Goal: Learn about a topic: Learn about a topic

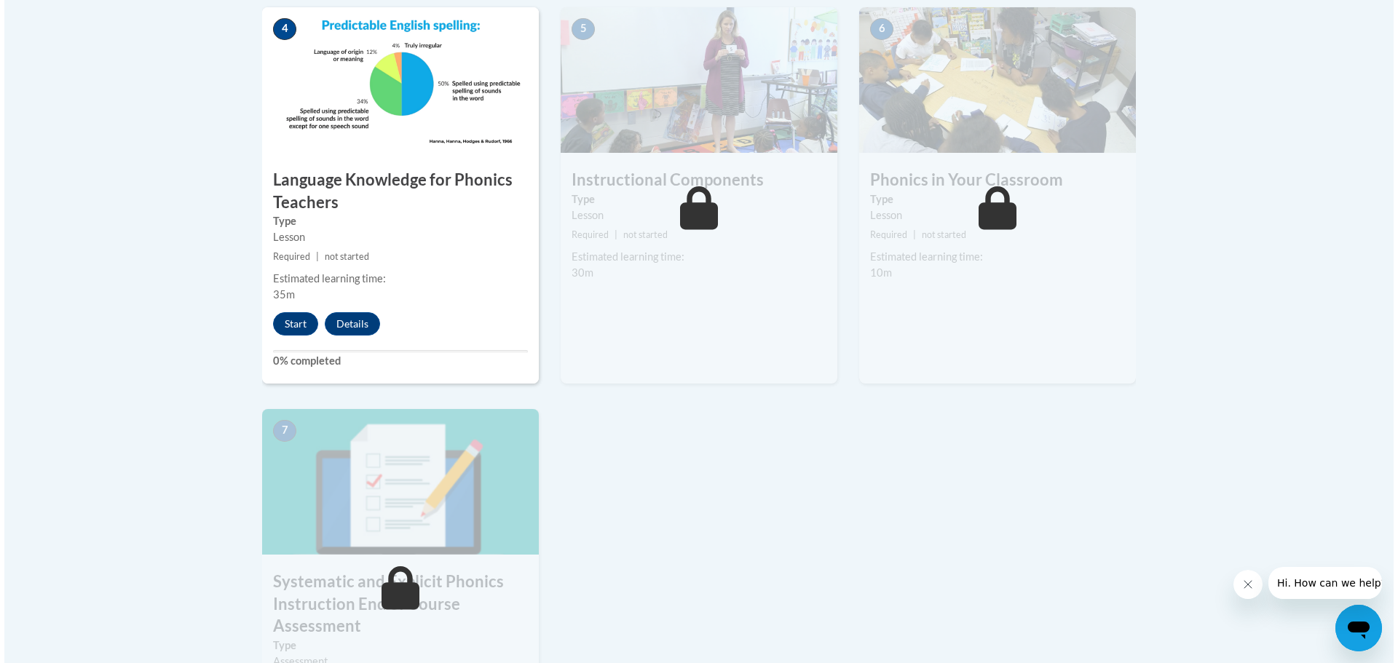
scroll to position [860, 0]
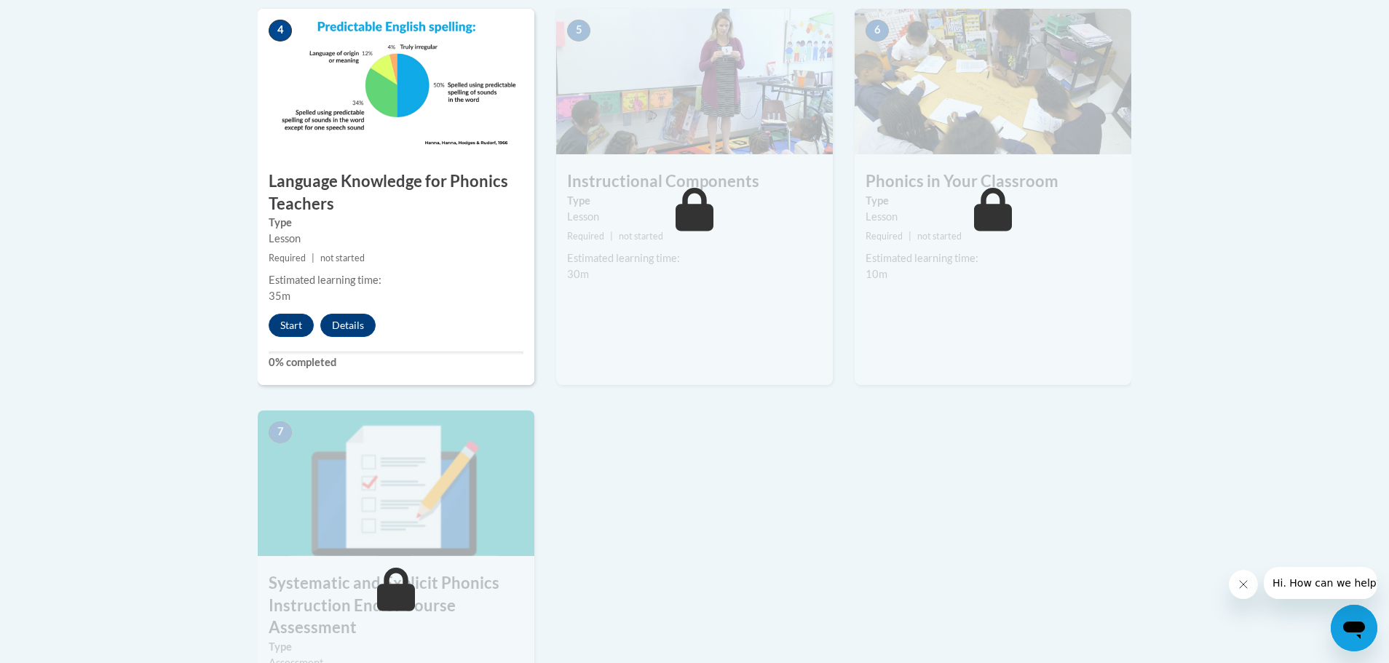
click at [285, 310] on div "4 Language Knowledge for Phonics Teachers Type Lesson Required | not started Es…" at bounding box center [396, 197] width 277 height 376
drag, startPoint x: 294, startPoint y: 325, endPoint x: 301, endPoint y: 296, distance: 29.8
click at [301, 296] on div "4 Language Knowledge for Phonics Teachers Type Lesson Required | not started Es…" at bounding box center [396, 197] width 277 height 376
click at [296, 320] on button "Start" at bounding box center [291, 325] width 45 height 23
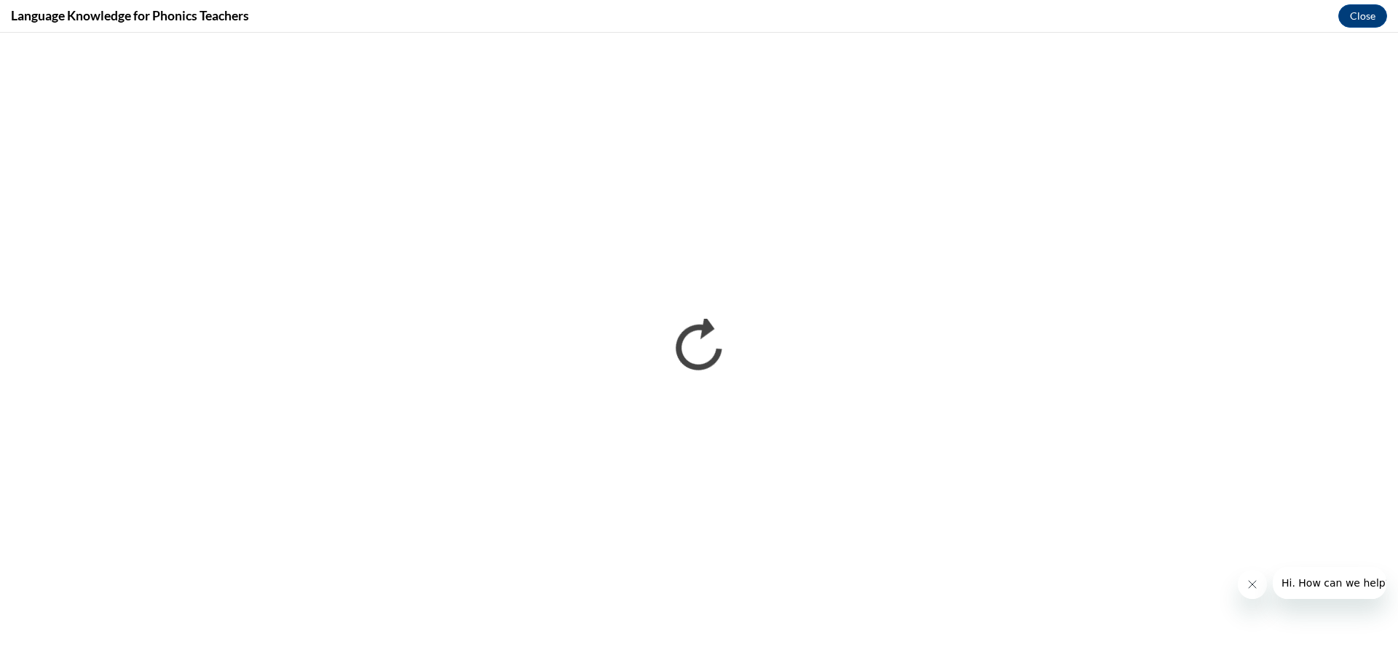
scroll to position [0, 0]
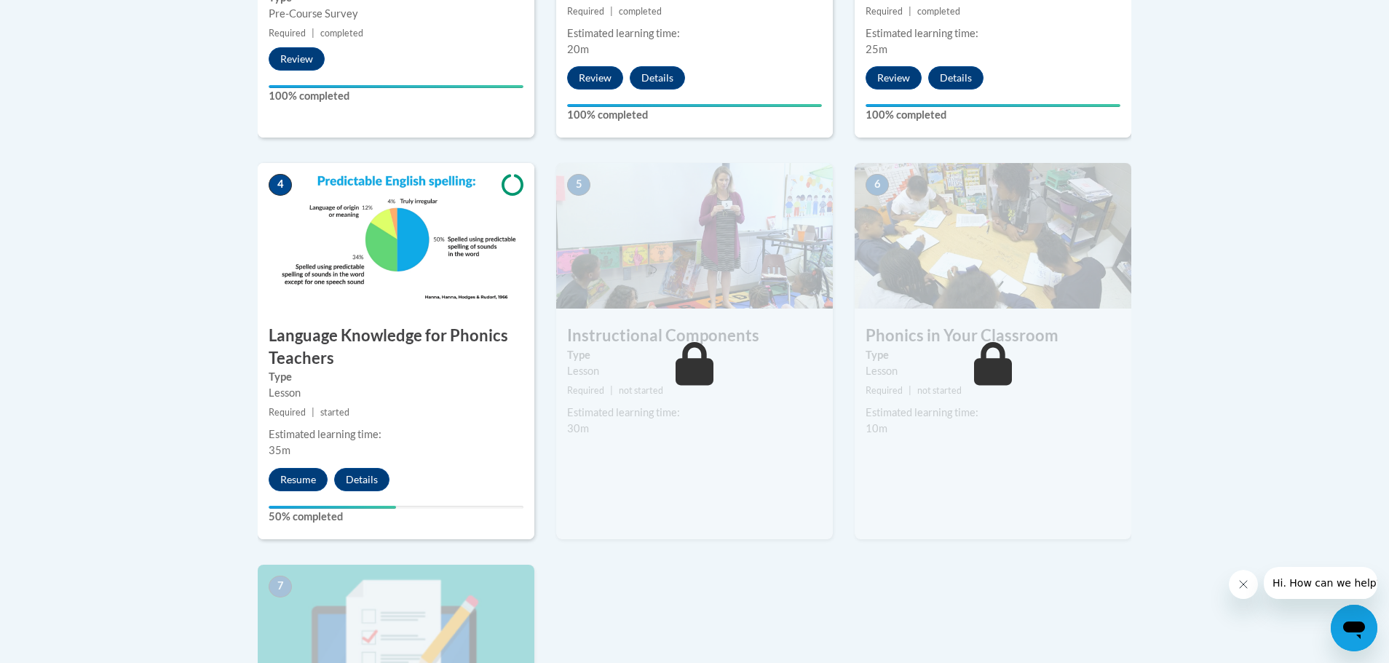
scroll to position [710, 0]
